Goal: Task Accomplishment & Management: Complete application form

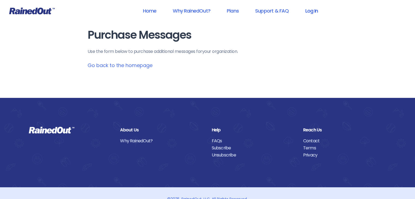
click at [317, 12] on link "Log In" at bounding box center [311, 11] width 27 height 12
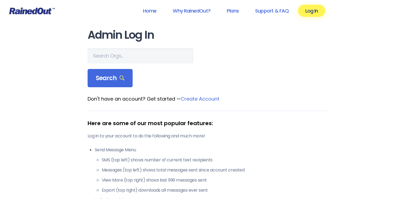
click at [121, 66] on form "Search" at bounding box center [208, 67] width 240 height 39
click at [120, 54] on input "text" at bounding box center [141, 55] width 106 height 15
type input "r"
type input "skydive"
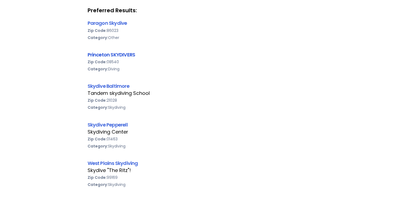
scroll to position [99, 0]
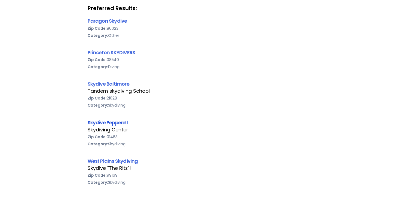
click at [121, 120] on link "Skydive Pepperell" at bounding box center [108, 122] width 40 height 7
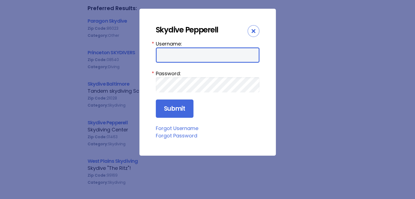
type input "skypep"
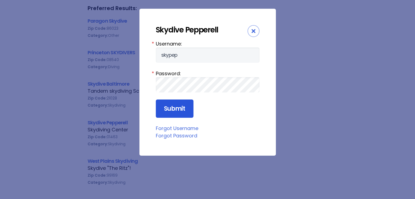
click at [167, 114] on input "Submit" at bounding box center [175, 109] width 38 height 19
